Goal: Task Accomplishment & Management: Complete application form

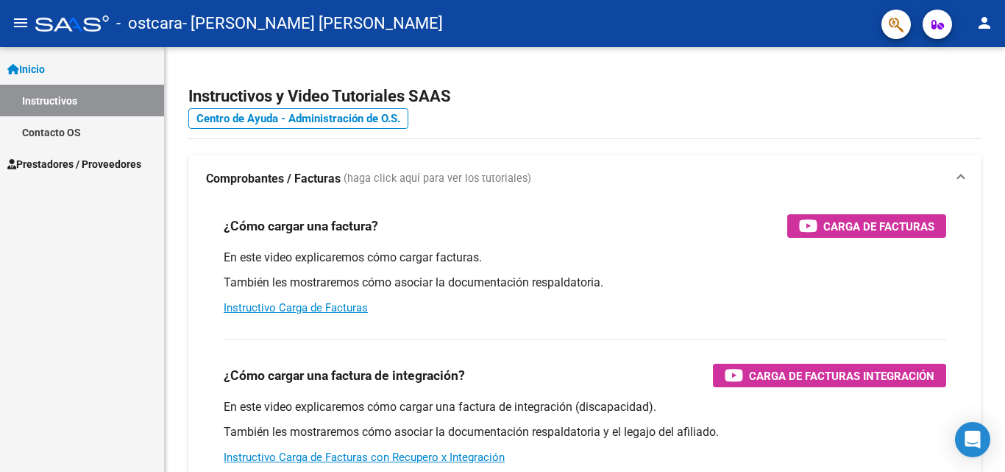
click at [102, 146] on link "Contacto OS" at bounding box center [82, 132] width 164 height 32
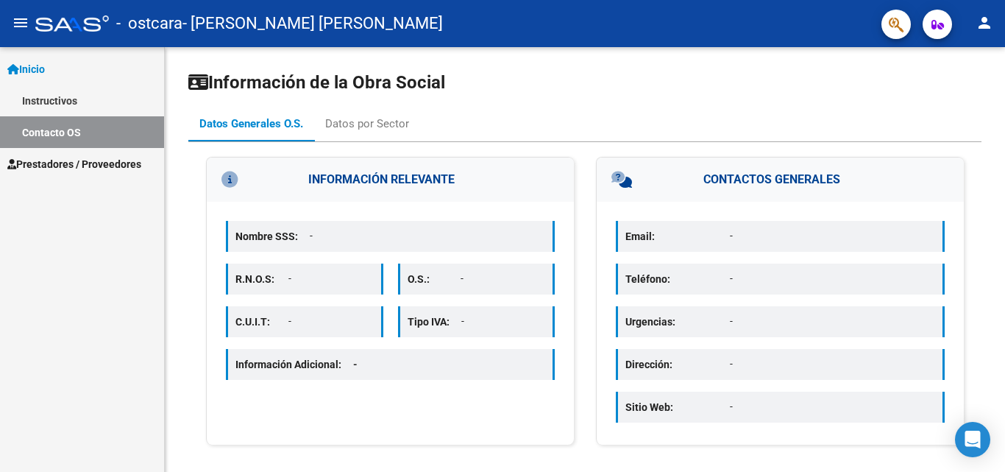
click at [107, 164] on span "Prestadores / Proveedores" at bounding box center [74, 164] width 134 height 16
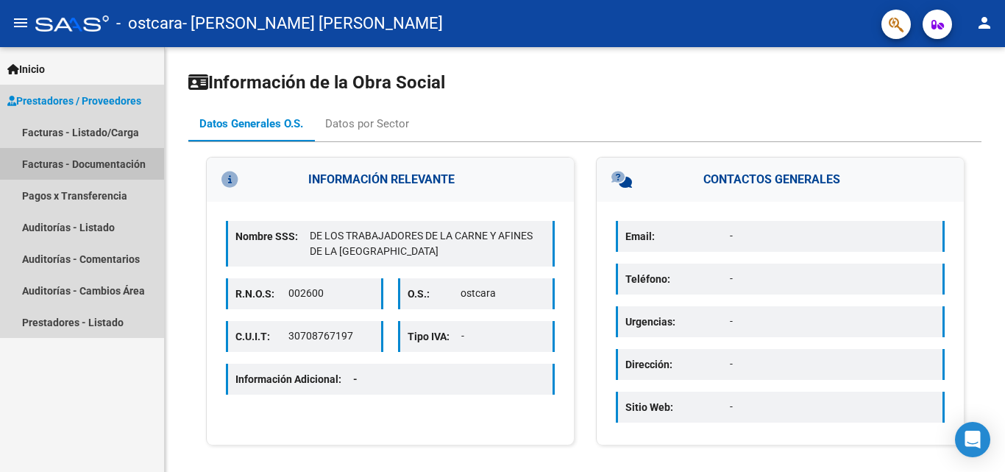
click at [116, 157] on link "Facturas - Documentación" at bounding box center [82, 164] width 164 height 32
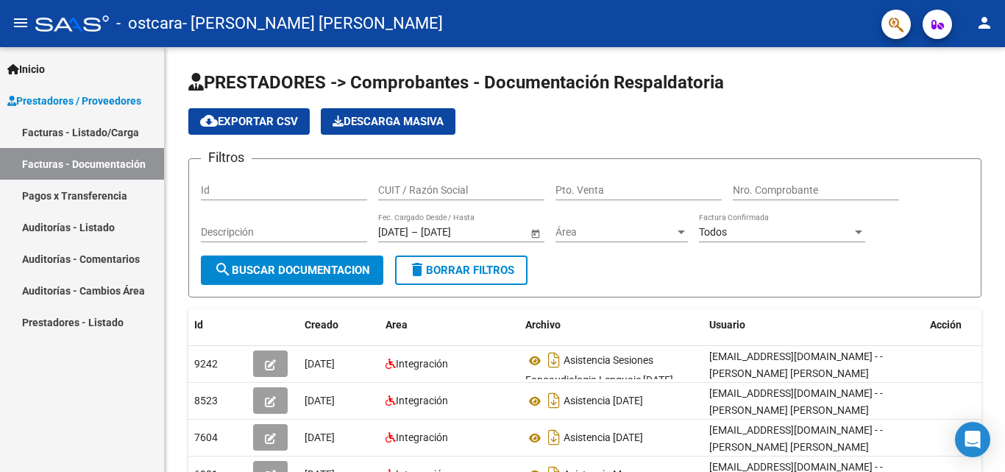
click at [114, 135] on link "Facturas - Listado/Carga" at bounding box center [82, 132] width 164 height 32
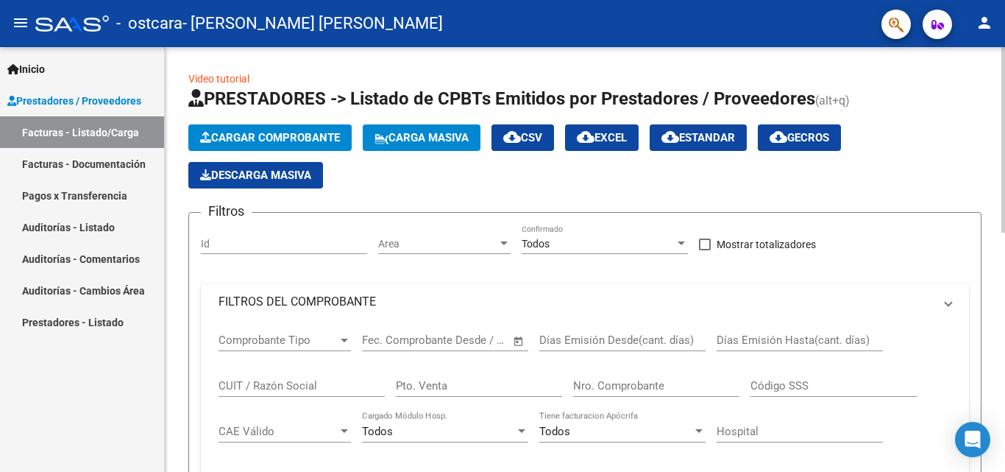
click at [286, 137] on span "Cargar Comprobante" at bounding box center [270, 137] width 140 height 13
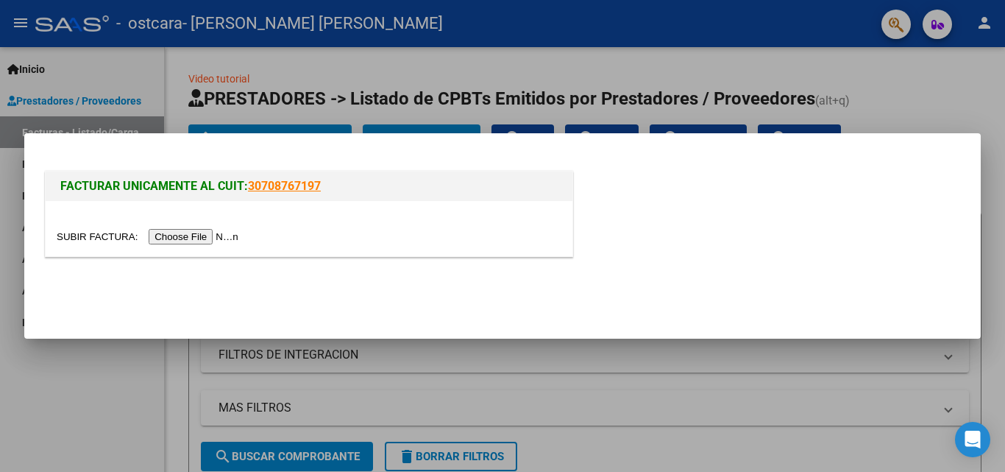
click at [210, 233] on input "file" at bounding box center [150, 236] width 186 height 15
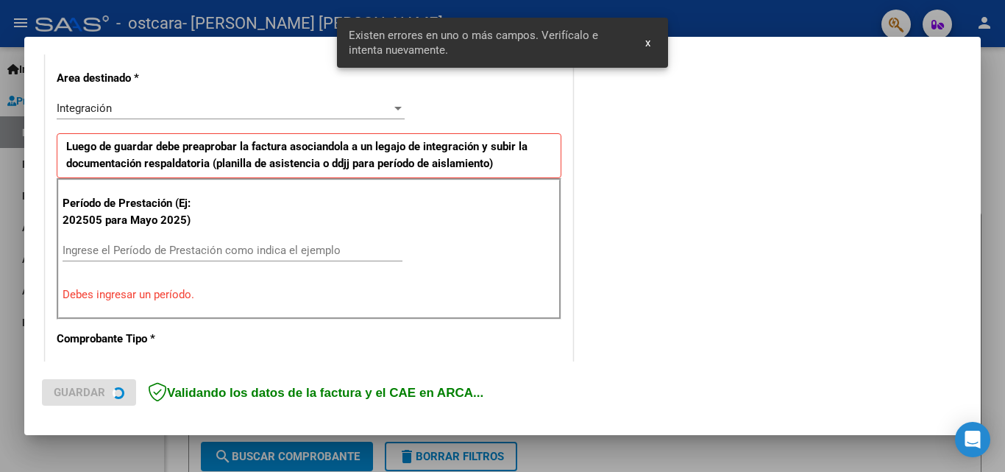
scroll to position [360, 0]
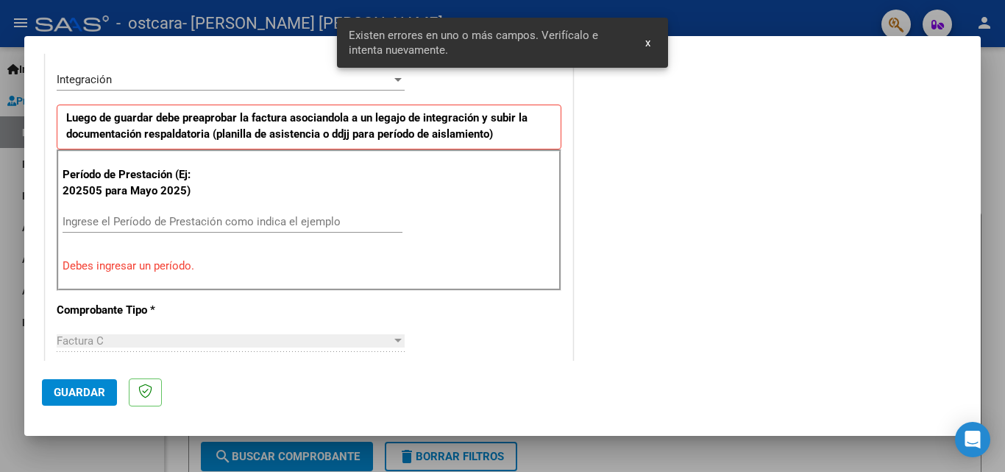
click at [188, 219] on input "Ingrese el Período de Prestación como indica el ejemplo" at bounding box center [233, 221] width 340 height 13
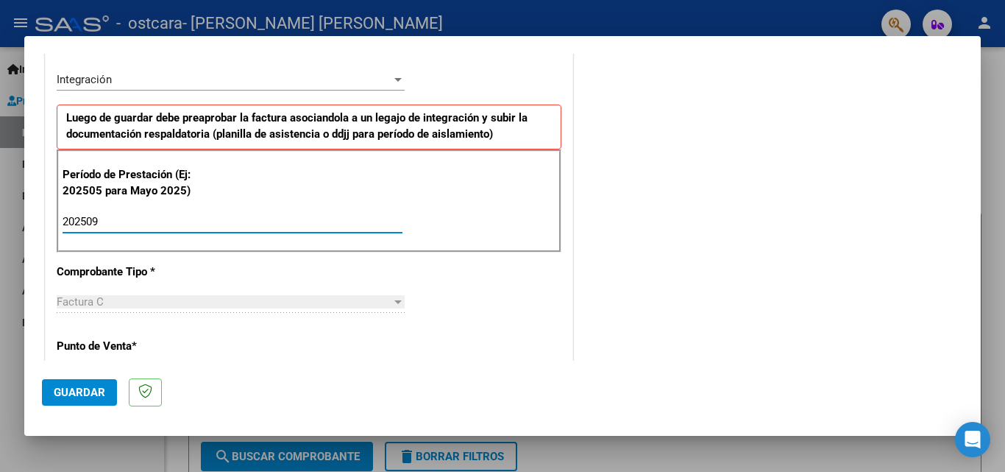
type input "202509"
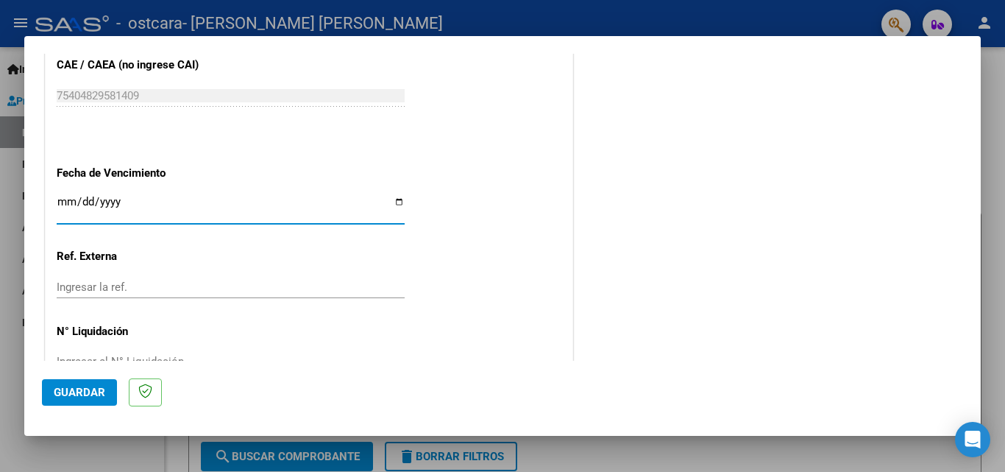
click at [395, 199] on input "Ingresar la fecha" at bounding box center [231, 208] width 348 height 24
type input "[DATE]"
click at [191, 291] on input "Ingresar la ref." at bounding box center [231, 286] width 348 height 13
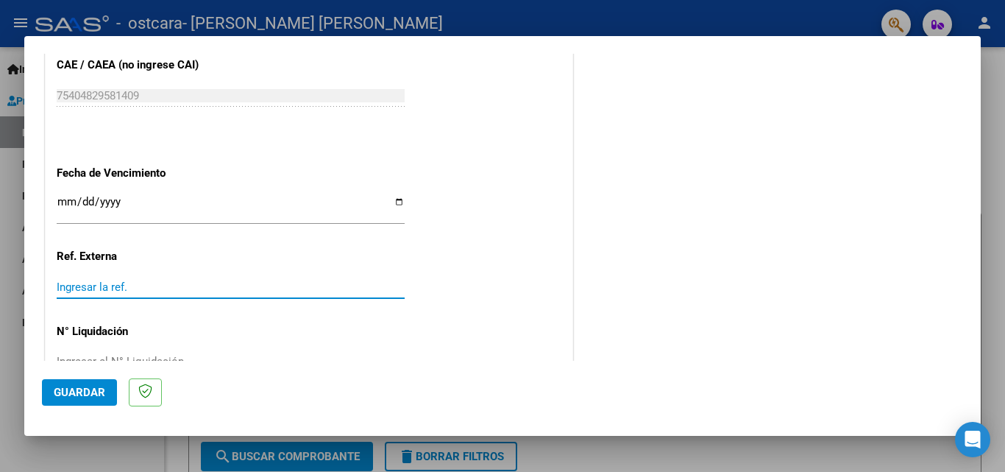
scroll to position [988, 0]
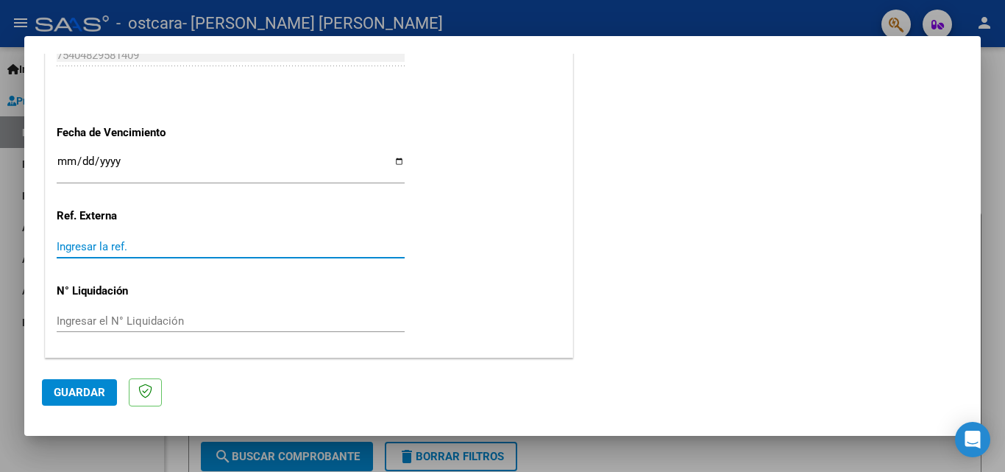
click at [85, 399] on button "Guardar" at bounding box center [79, 392] width 75 height 26
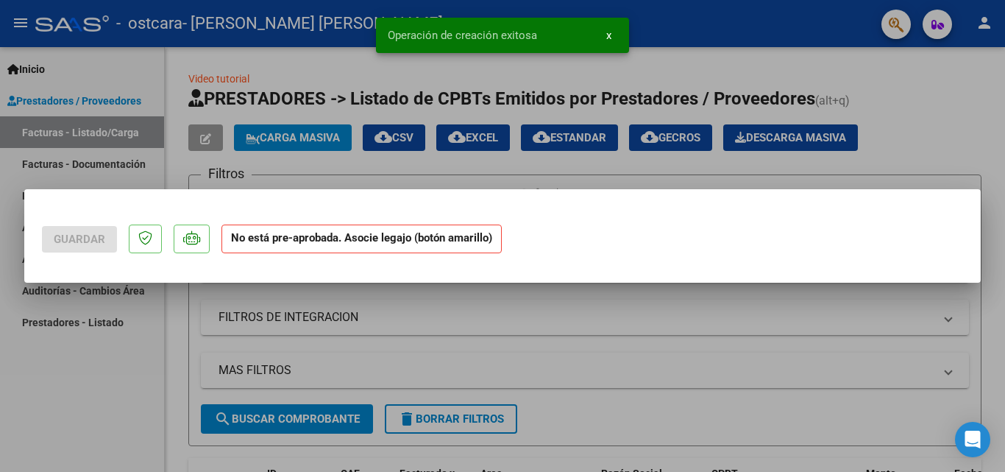
scroll to position [0, 0]
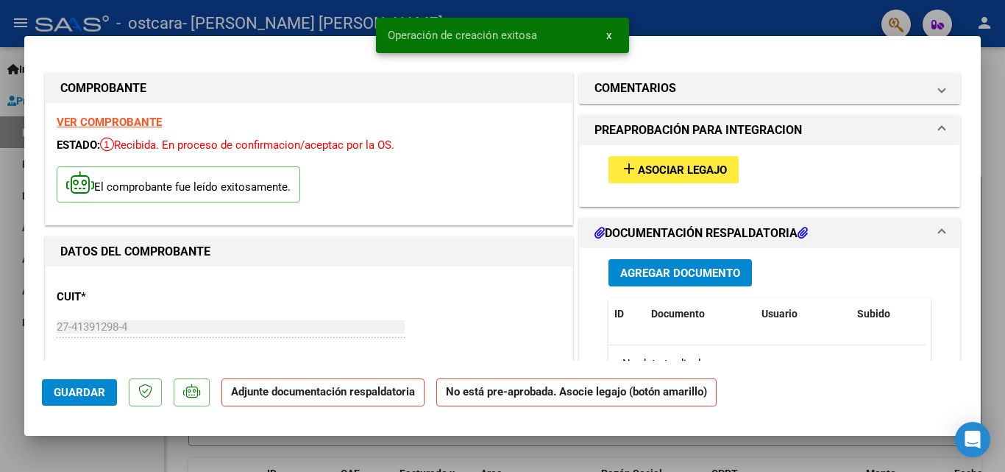
click at [662, 165] on span "Asociar Legajo" at bounding box center [682, 169] width 89 height 13
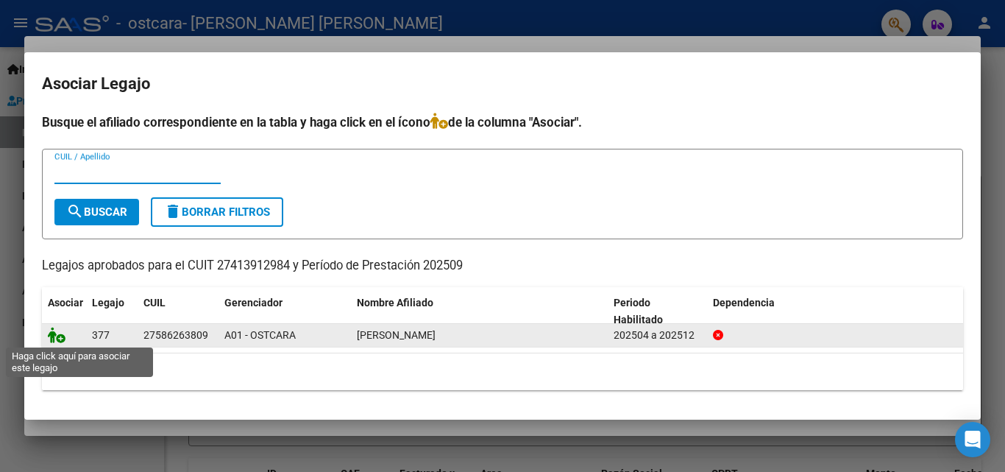
click at [61, 339] on icon at bounding box center [57, 335] width 18 height 16
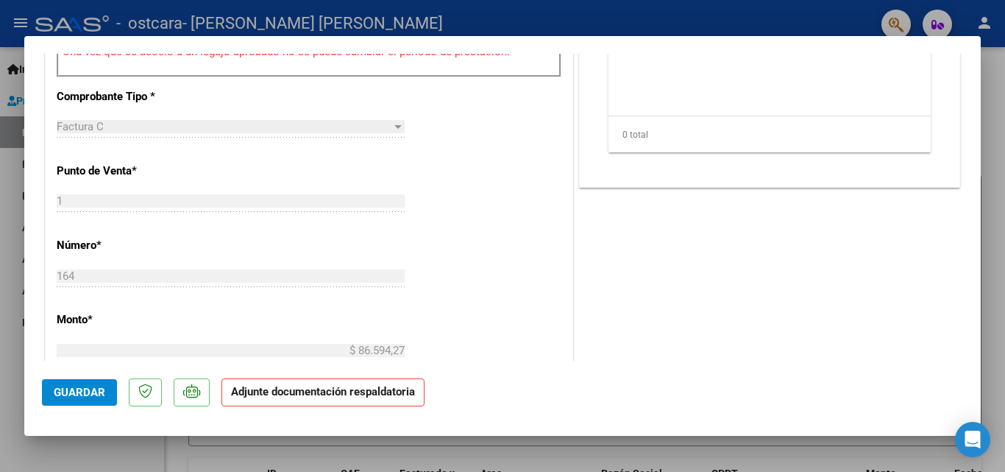
scroll to position [497, 0]
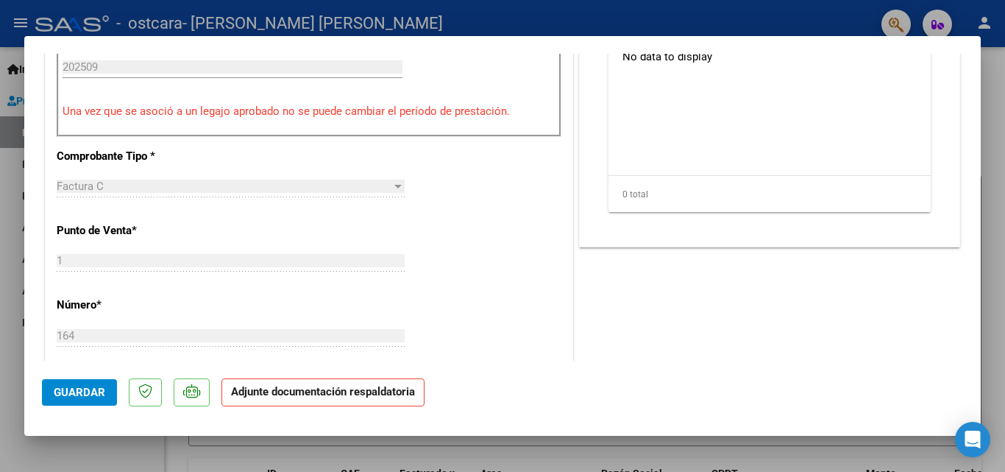
click at [345, 398] on p "Adjunte documentación respaldatoria" at bounding box center [322, 392] width 203 height 29
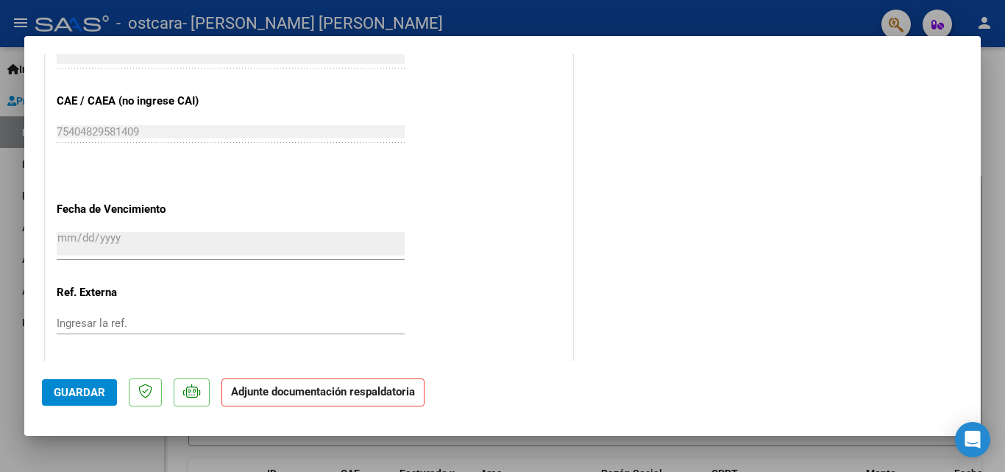
scroll to position [1010, 0]
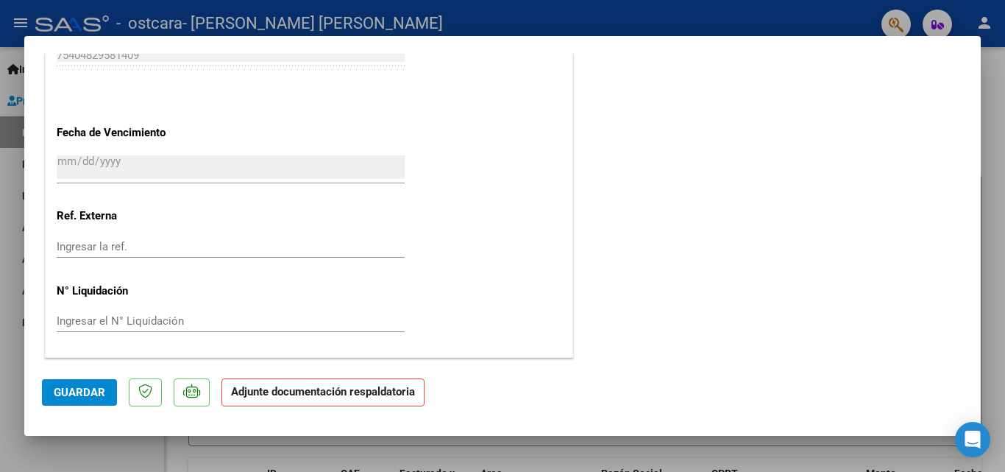
click at [338, 396] on strong "Adjunte documentación respaldatoria" at bounding box center [323, 391] width 184 height 13
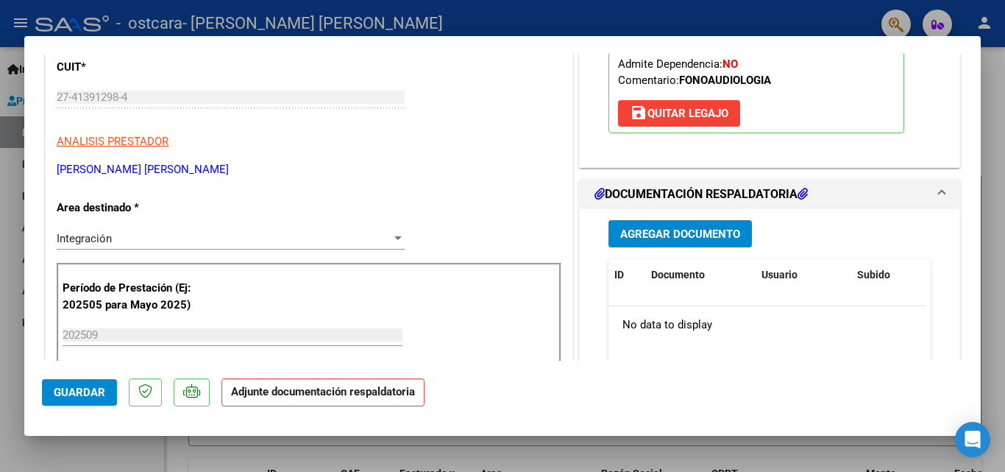
scroll to position [231, 0]
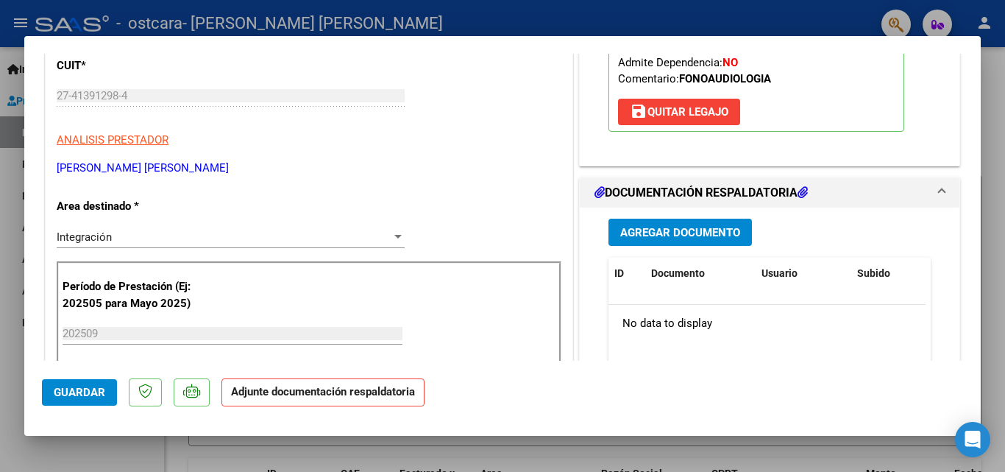
click at [715, 231] on span "Agregar Documento" at bounding box center [680, 232] width 120 height 13
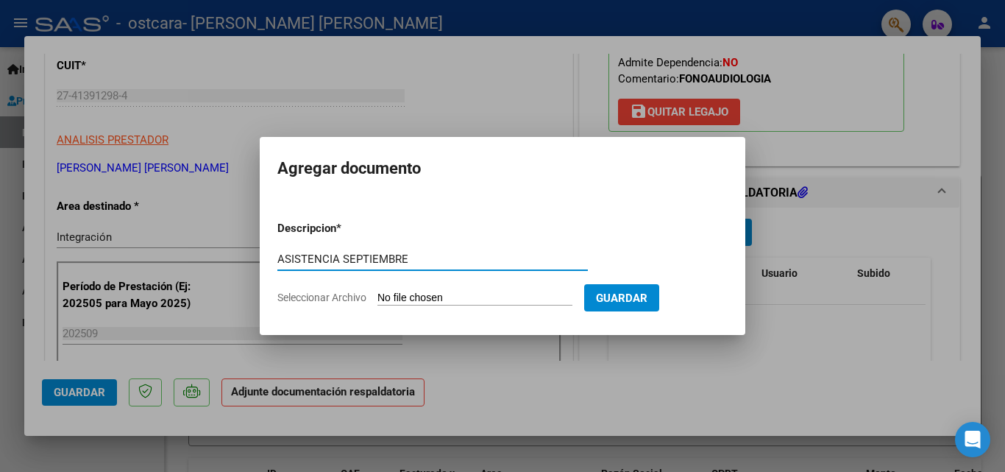
type input "ASISTENCIA SEPTIEMBRE"
click at [533, 293] on input "Seleccionar Archivo" at bounding box center [474, 298] width 195 height 14
type input "C:\fakepath\Asistencia septiembre [PERSON_NAME].pdf"
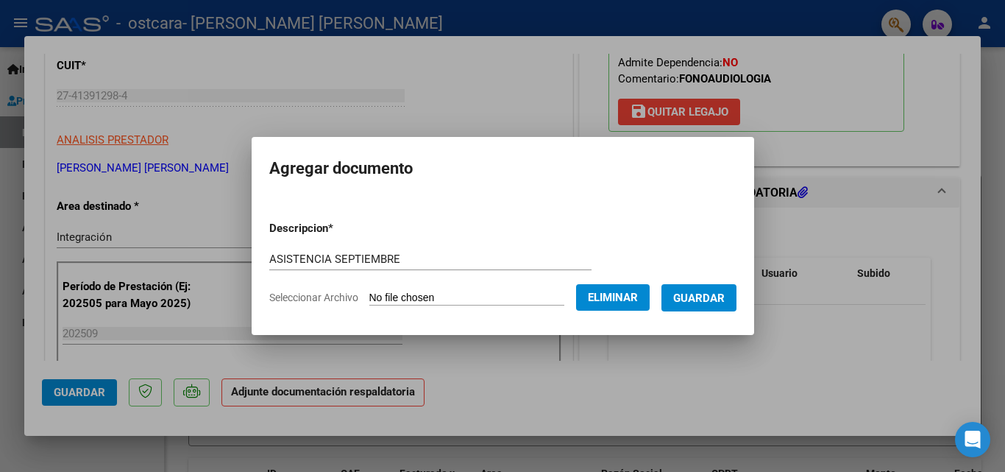
click at [716, 312] on form "Descripcion * ASISTENCIA SEPTIEMBRE Escriba aquí una descripcion Seleccionar Ar…" at bounding box center [502, 262] width 467 height 107
click at [714, 305] on button "Guardar" at bounding box center [698, 297] width 75 height 27
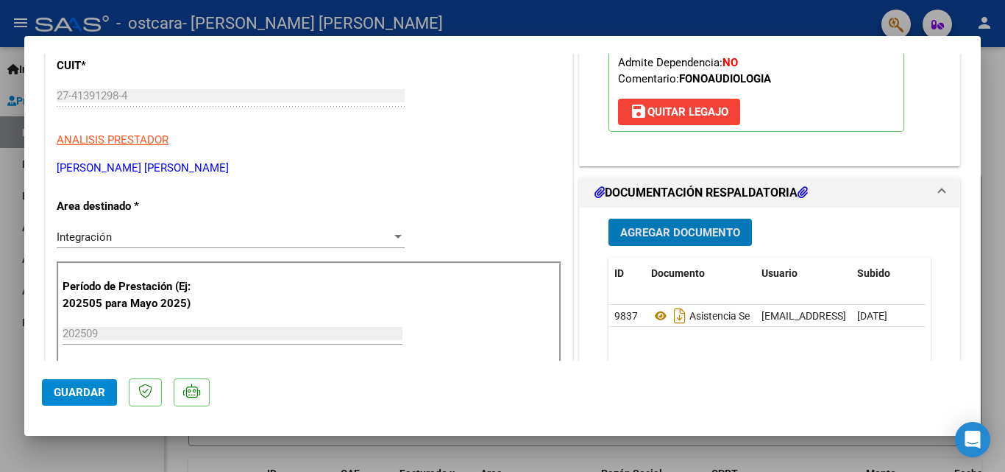
click at [93, 383] on button "Guardar" at bounding box center [79, 392] width 75 height 26
